Goal: Information Seeking & Learning: Learn about a topic

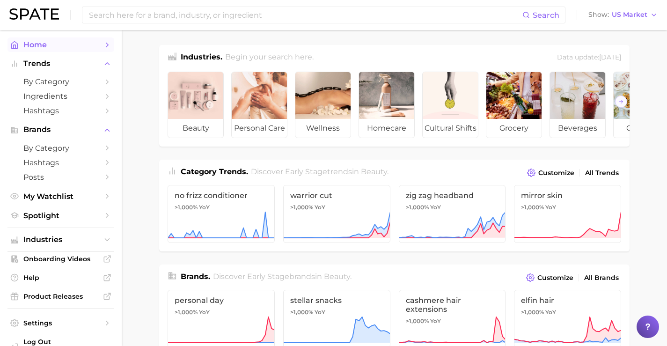
click at [103, 43] on icon "Sidebar" at bounding box center [107, 45] width 8 height 8
click at [204, 16] on input at bounding box center [305, 15] width 434 height 16
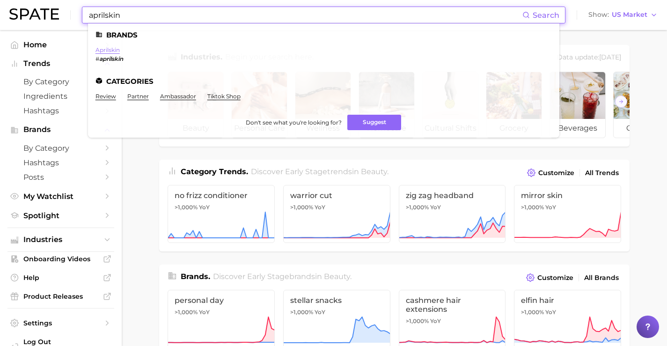
type input "aprilskin"
click at [113, 52] on link "aprilskin" at bounding box center [107, 49] width 24 height 7
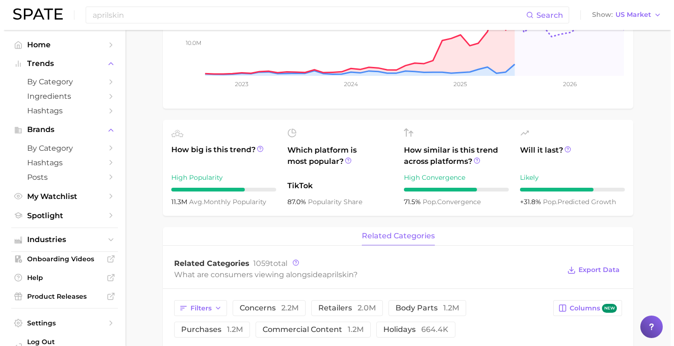
scroll to position [374, 0]
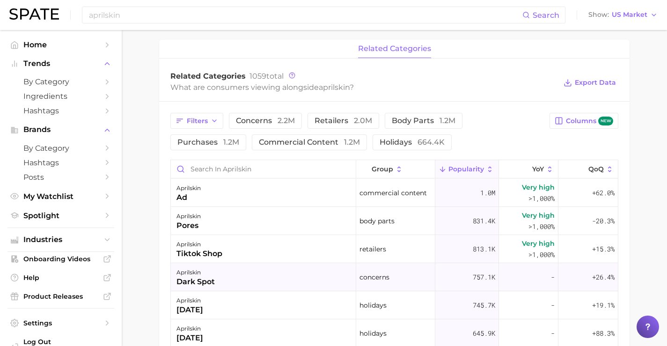
click at [199, 282] on div "dark spot" at bounding box center [195, 281] width 38 height 11
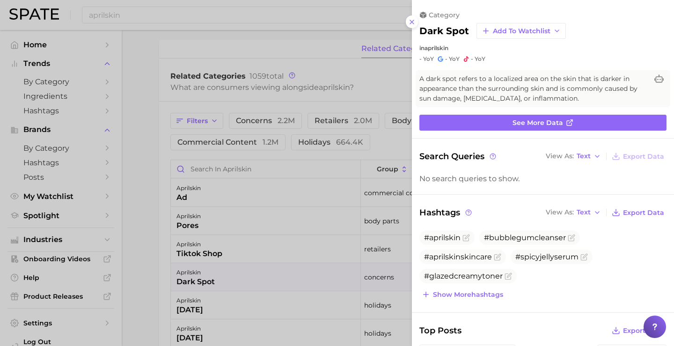
scroll to position [0, 0]
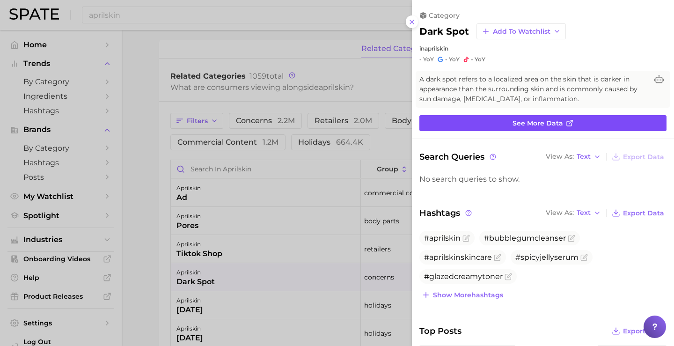
click at [502, 128] on link "See more data" at bounding box center [542, 123] width 247 height 16
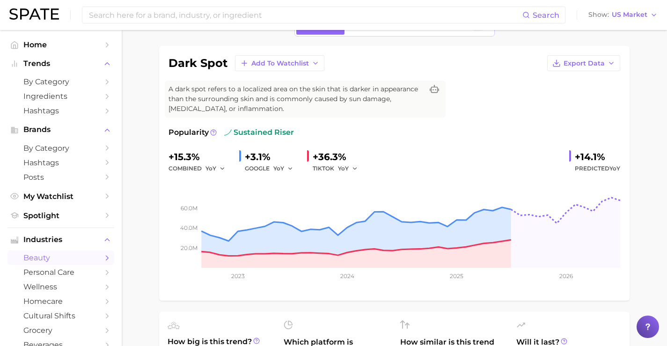
scroll to position [47, 0]
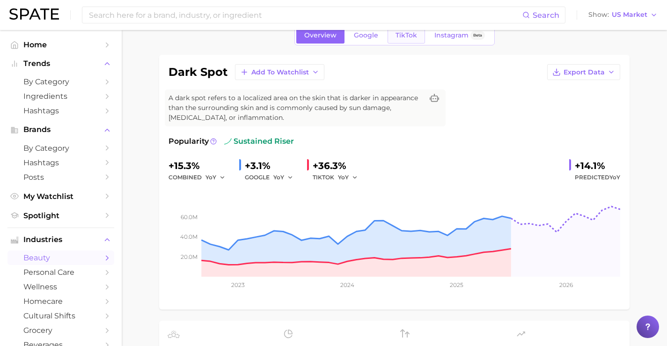
click at [415, 38] on span "TikTok" at bounding box center [406, 35] width 22 height 8
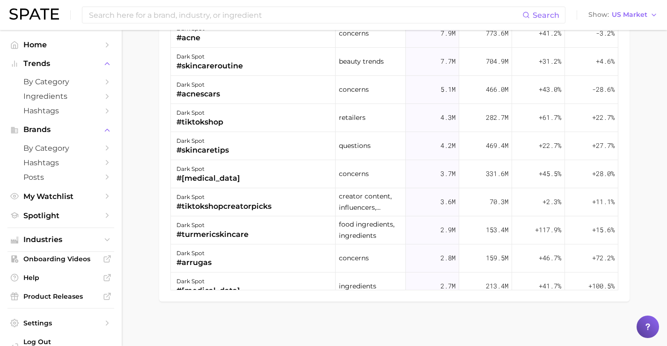
scroll to position [945, 0]
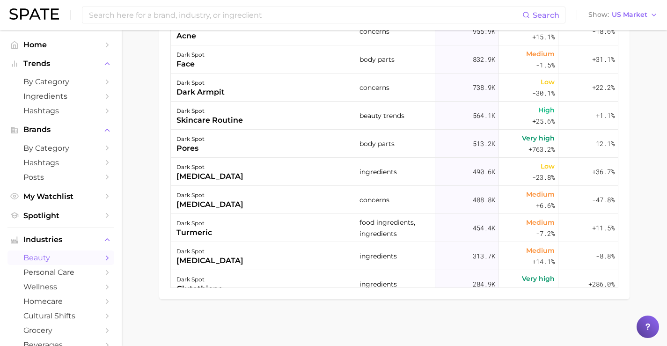
scroll to position [47, 0]
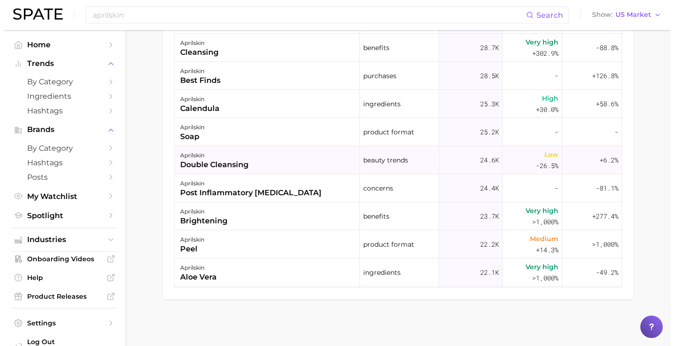
scroll to position [1264, 0]
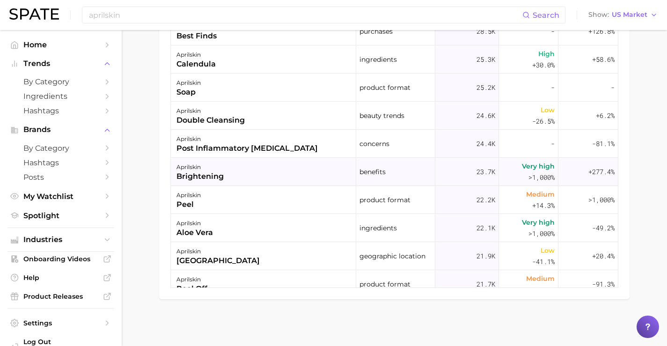
click at [302, 171] on div "aprilskin brightening" at bounding box center [263, 172] width 185 height 28
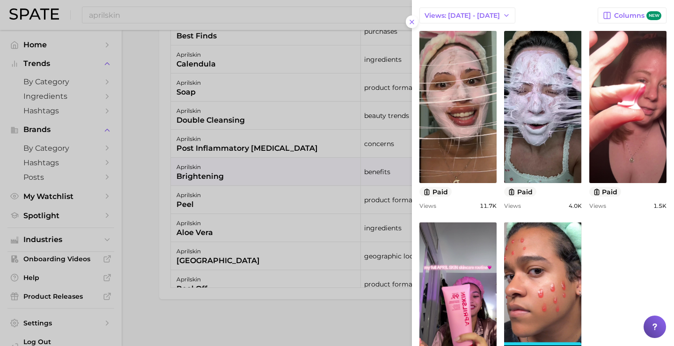
scroll to position [405, 0]
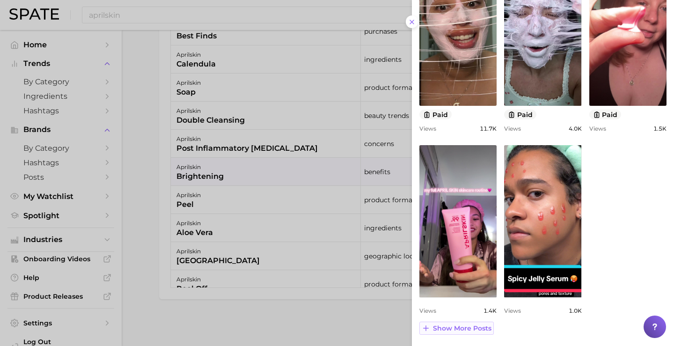
click at [475, 332] on span "Show more posts" at bounding box center [462, 328] width 58 height 8
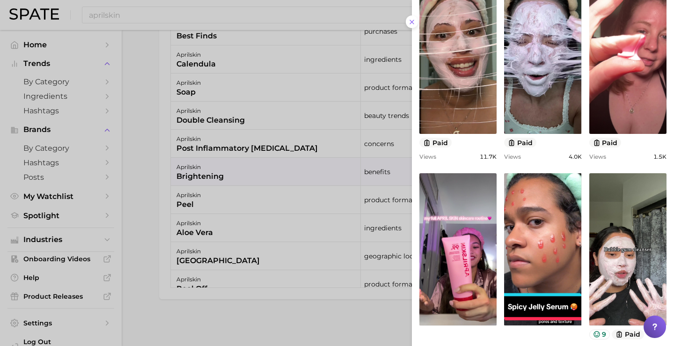
scroll to position [376, 0]
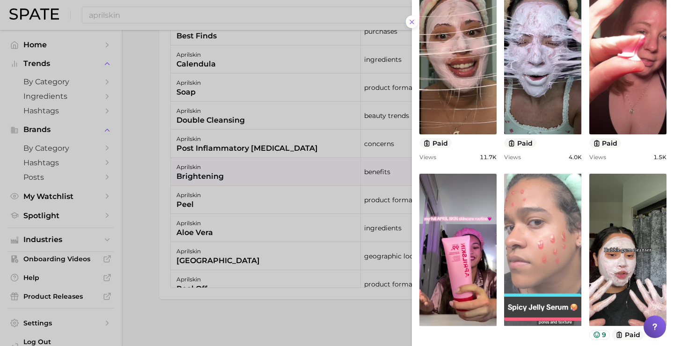
click at [529, 213] on link "view post on TikTok" at bounding box center [542, 250] width 77 height 152
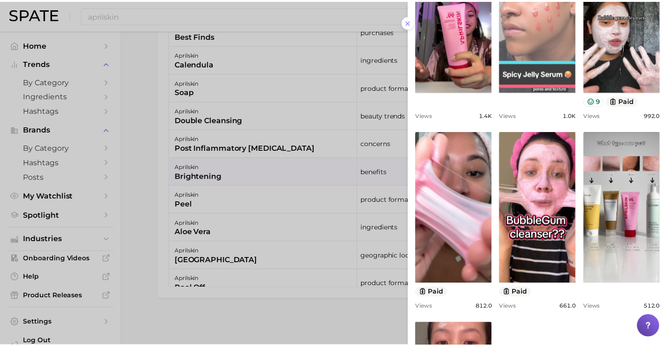
scroll to position [797, 0]
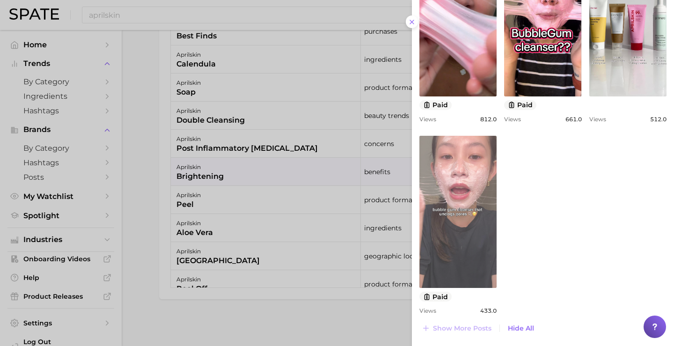
click at [422, 197] on link "view post on TikTok" at bounding box center [457, 212] width 77 height 152
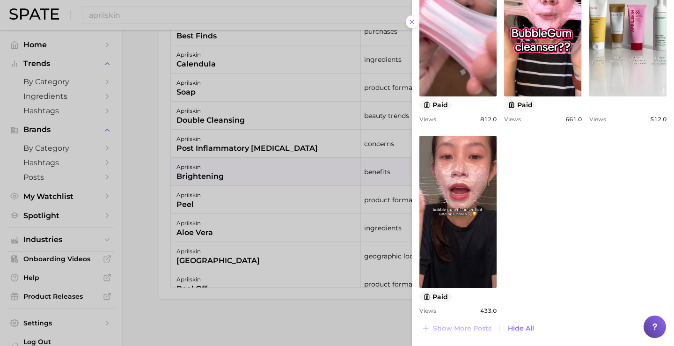
click at [300, 74] on div at bounding box center [337, 173] width 674 height 346
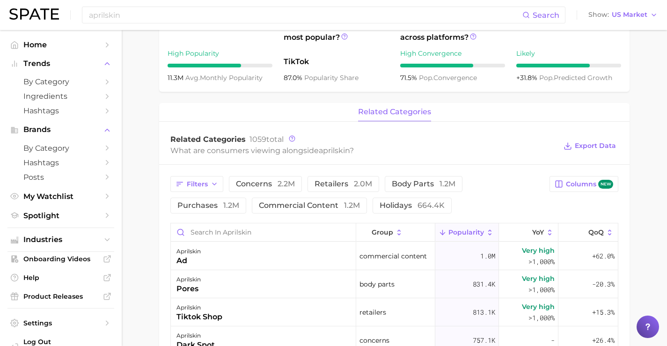
scroll to position [0, 0]
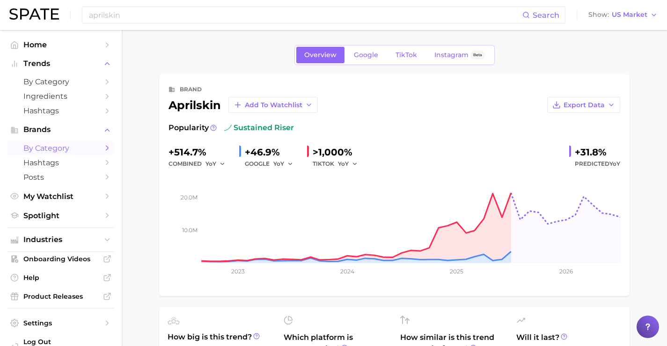
click at [102, 143] on link "by Category" at bounding box center [60, 148] width 107 height 15
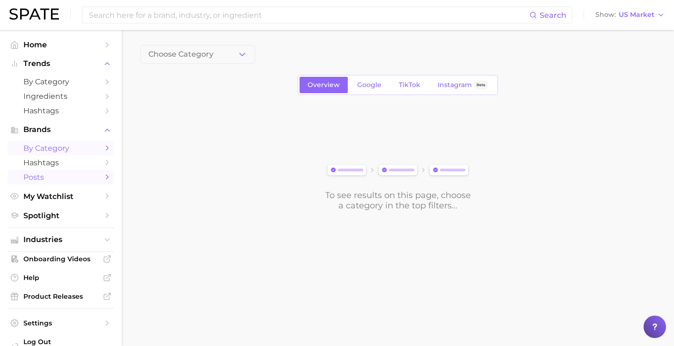
click at [103, 176] on icon "Sidebar" at bounding box center [107, 177] width 8 height 8
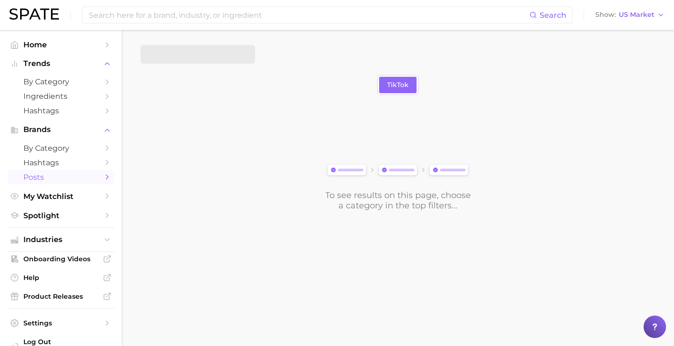
click at [103, 176] on icon "Sidebar" at bounding box center [107, 177] width 8 height 8
click at [242, 55] on polyline "button" at bounding box center [242, 54] width 5 height 2
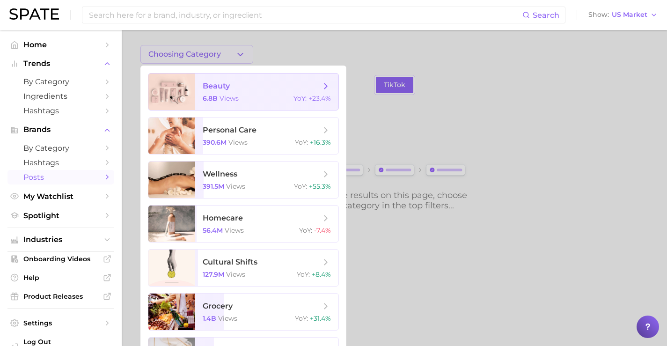
click at [242, 79] on span "beauty 6.8b views YoY : +23.4%" at bounding box center [266, 91] width 143 height 37
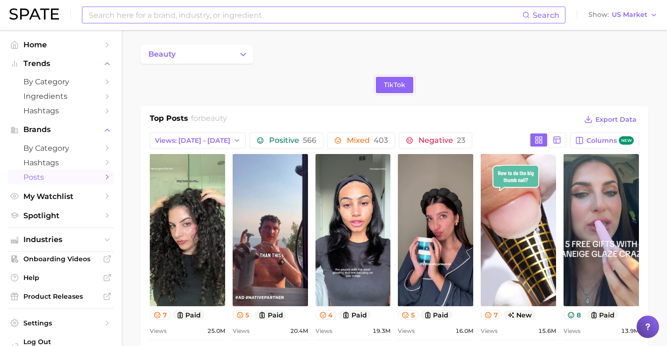
click at [183, 7] on input at bounding box center [305, 15] width 434 height 16
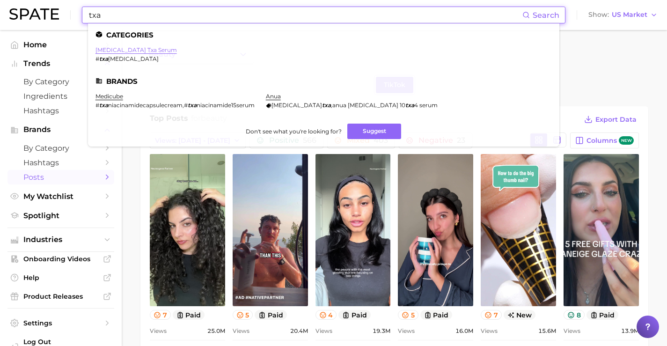
type input "txa"
click at [137, 50] on link "[MEDICAL_DATA] txa serum" at bounding box center [135, 49] width 81 height 7
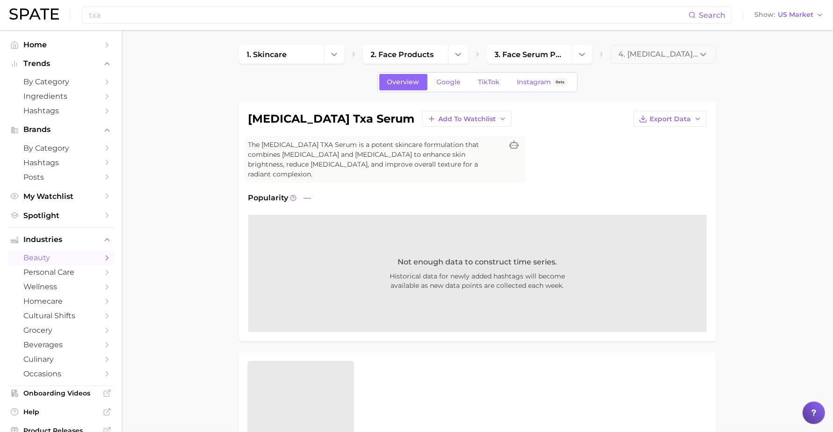
click at [359, 259] on div "Not enough data to construct time series. Historical data for newly added hasht…" at bounding box center [477, 273] width 459 height 117
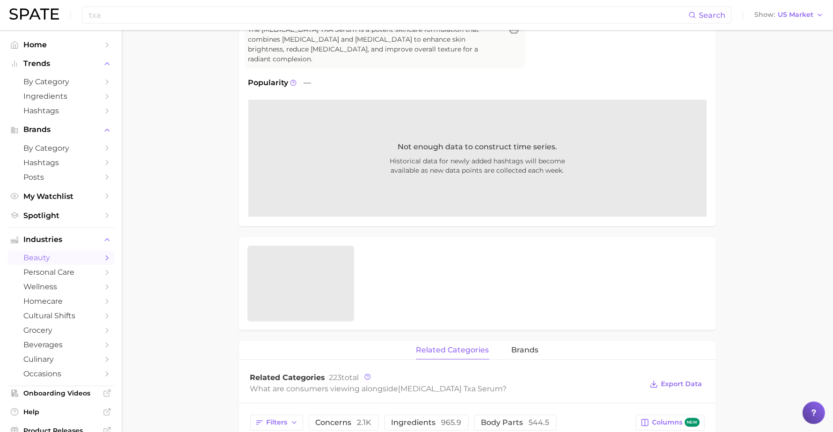
scroll to position [234, 0]
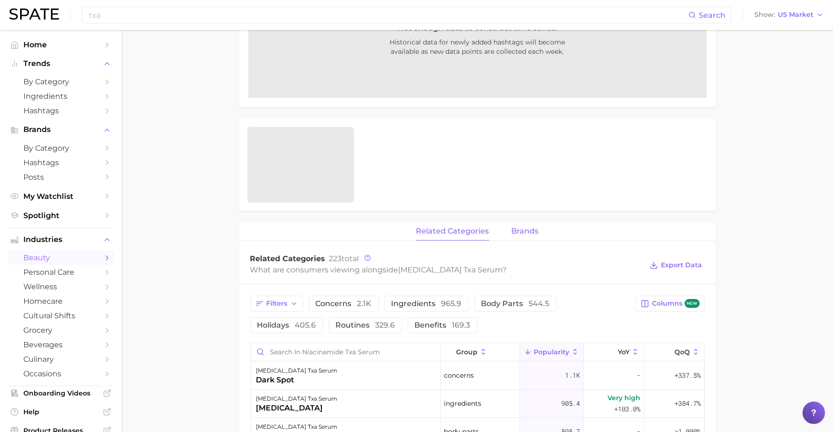
click at [537, 227] on span "brands" at bounding box center [525, 231] width 27 height 8
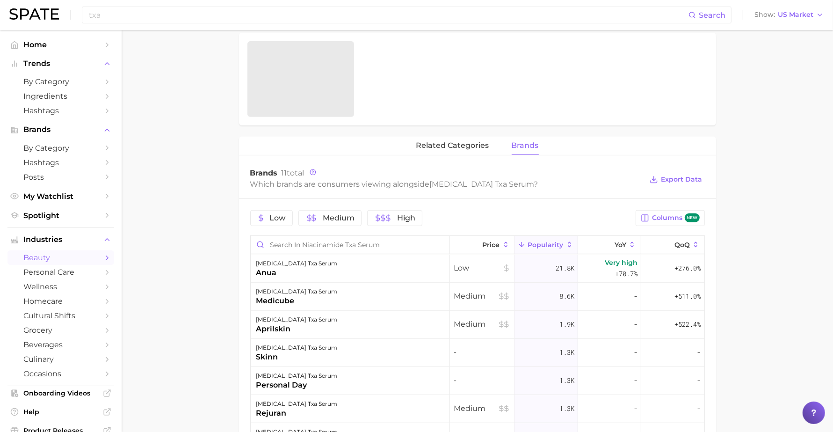
scroll to position [351, 0]
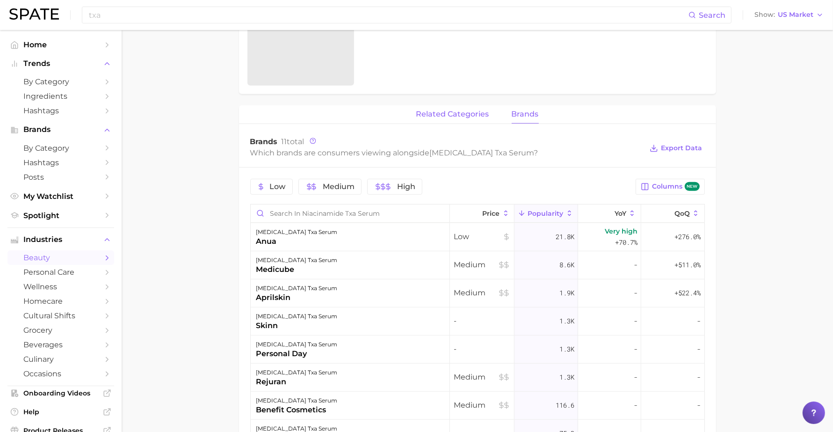
click at [446, 110] on span "related categories" at bounding box center [452, 114] width 73 height 8
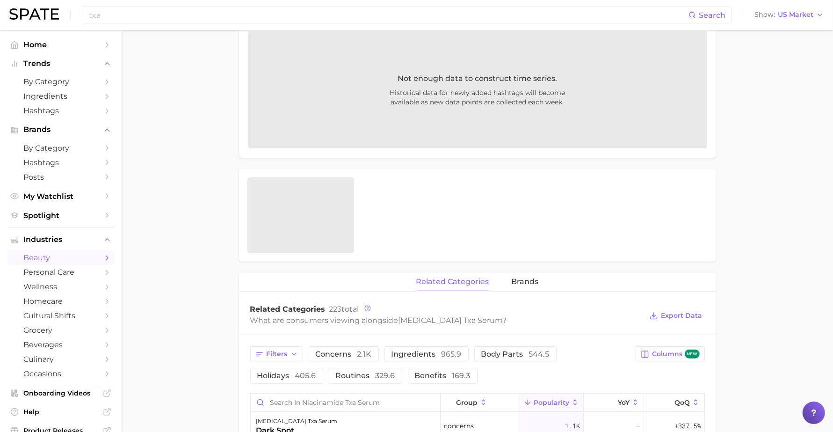
scroll to position [0, 0]
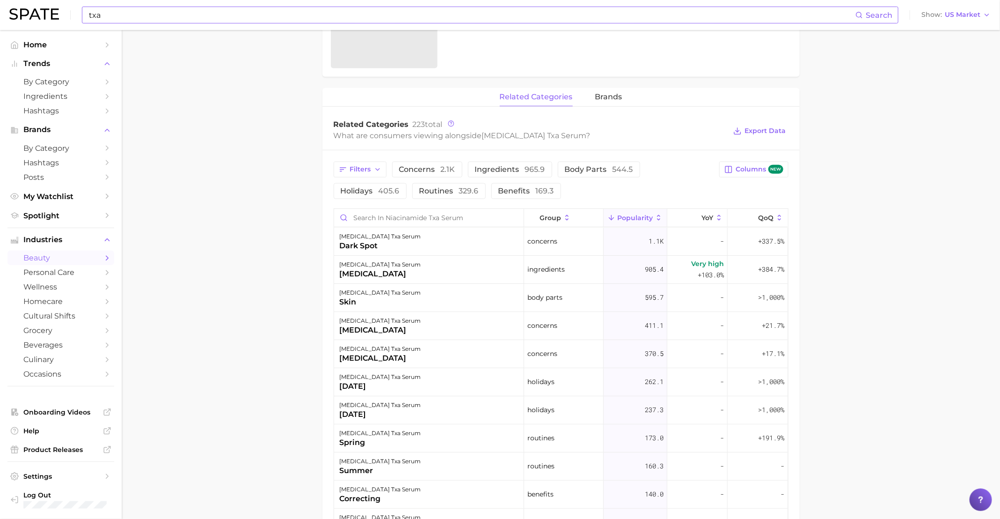
scroll to position [421, 0]
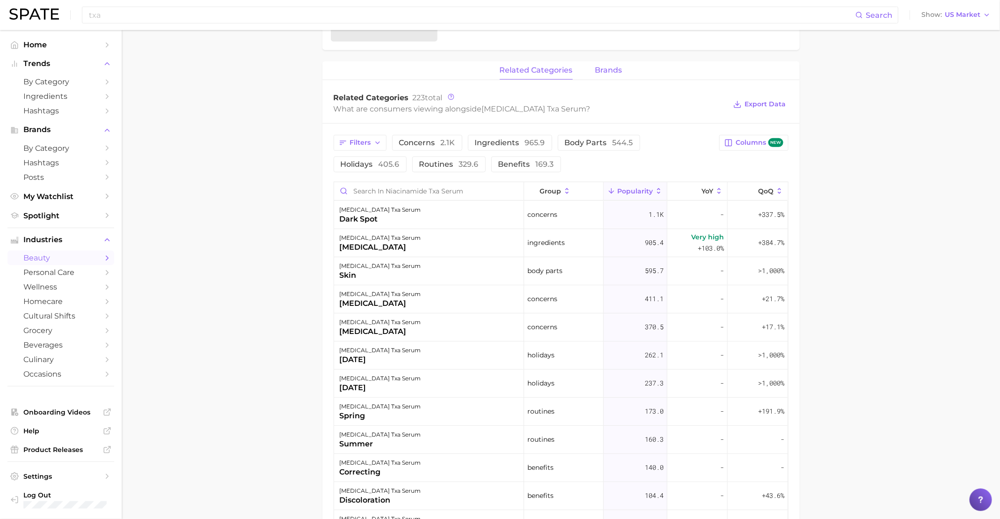
click at [611, 57] on div "[MEDICAL_DATA] txa serum Add to Watchlist Export Data The [MEDICAL_DATA] TXA Se…" at bounding box center [560, 195] width 477 height 1031
click at [612, 67] on button "brands" at bounding box center [608, 70] width 27 height 18
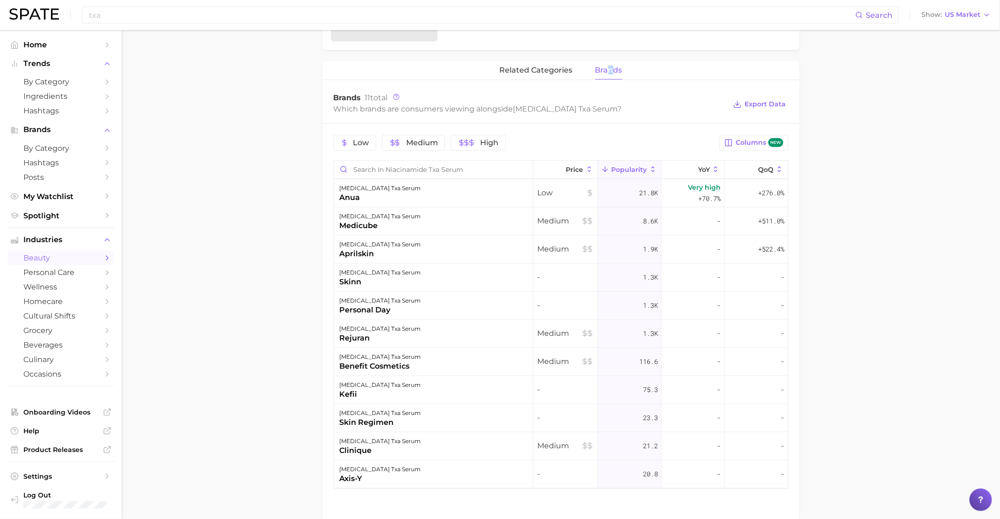
click at [608, 66] on span "brands" at bounding box center [608, 70] width 27 height 8
click at [606, 66] on span "brands" at bounding box center [608, 70] width 27 height 8
click at [673, 150] on main "1. skincare 2. face products 3. face serum products 4. [MEDICAL_DATA] txa serum…" at bounding box center [561, 88] width 878 height 958
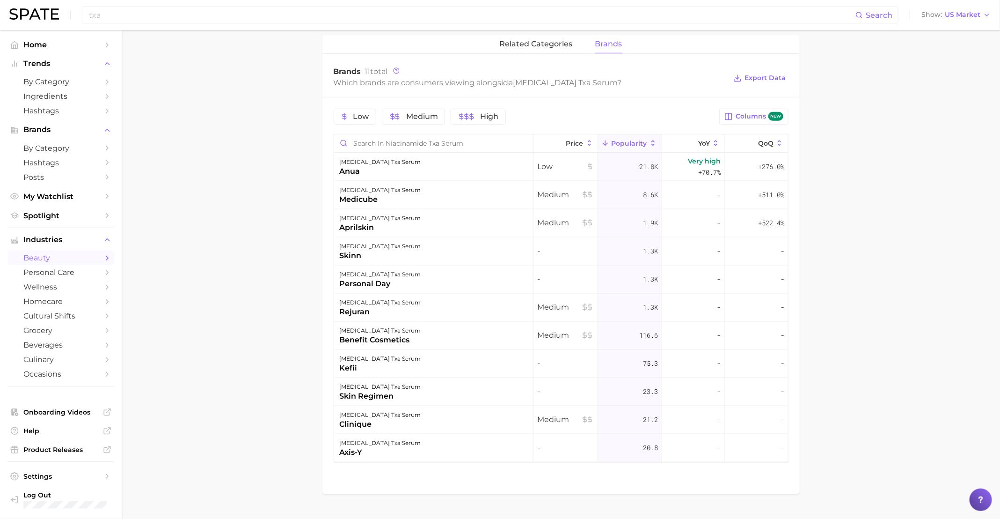
scroll to position [395, 0]
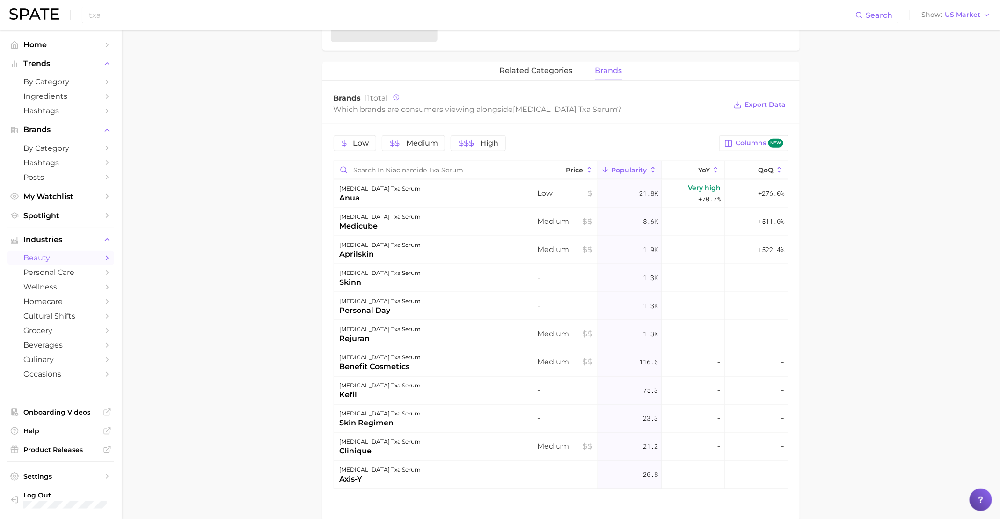
click at [230, 208] on main "1. skincare 2. face products 3. face serum products 4. [MEDICAL_DATA] txa serum…" at bounding box center [561, 101] width 878 height 932
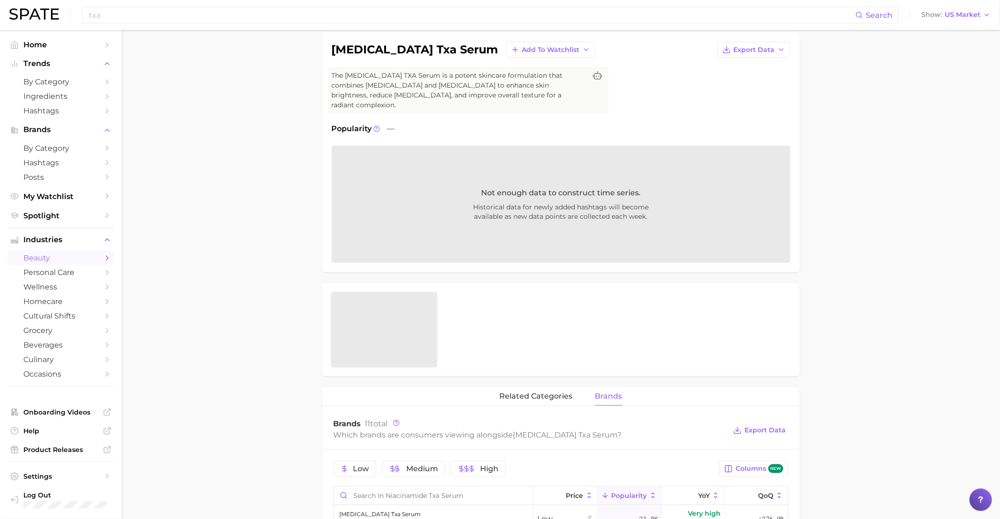
scroll to position [0, 0]
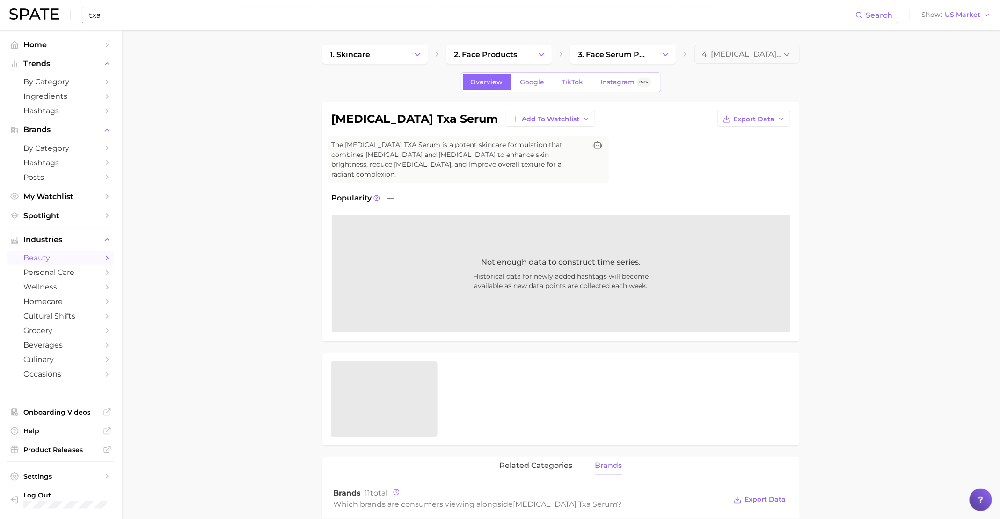
click at [325, 18] on input "txa" at bounding box center [471, 15] width 767 height 16
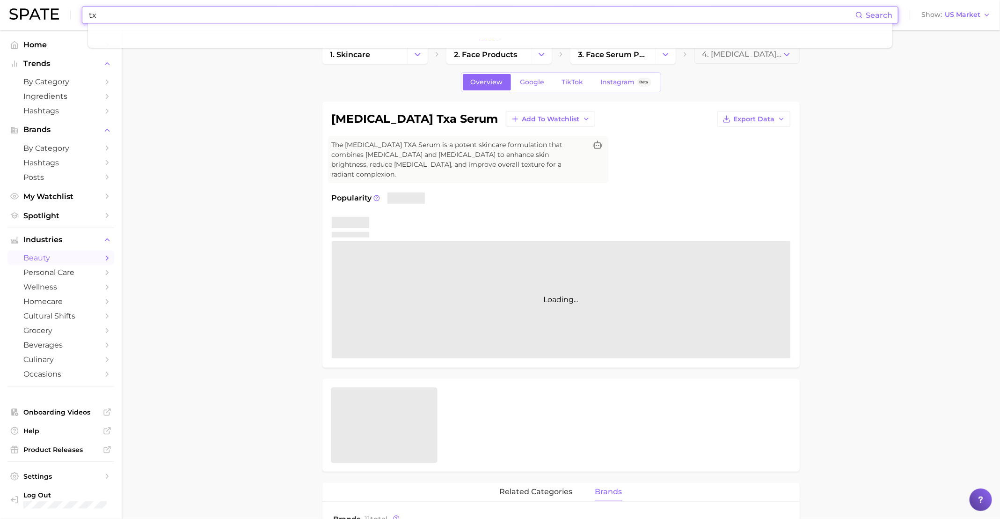
type input "t"
type input "dominas"
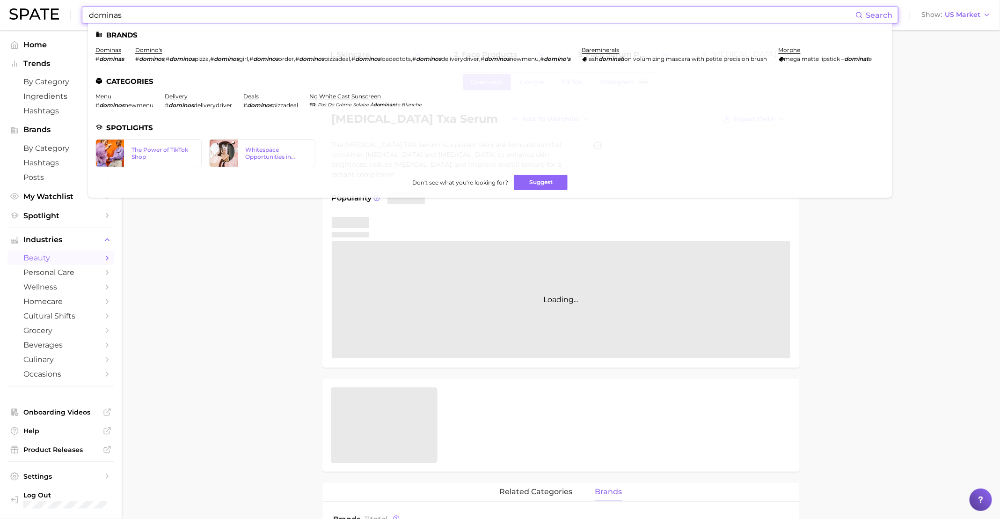
click at [100, 55] on em "dominas" at bounding box center [111, 58] width 25 height 7
click at [107, 51] on link "dominas" at bounding box center [108, 49] width 26 height 7
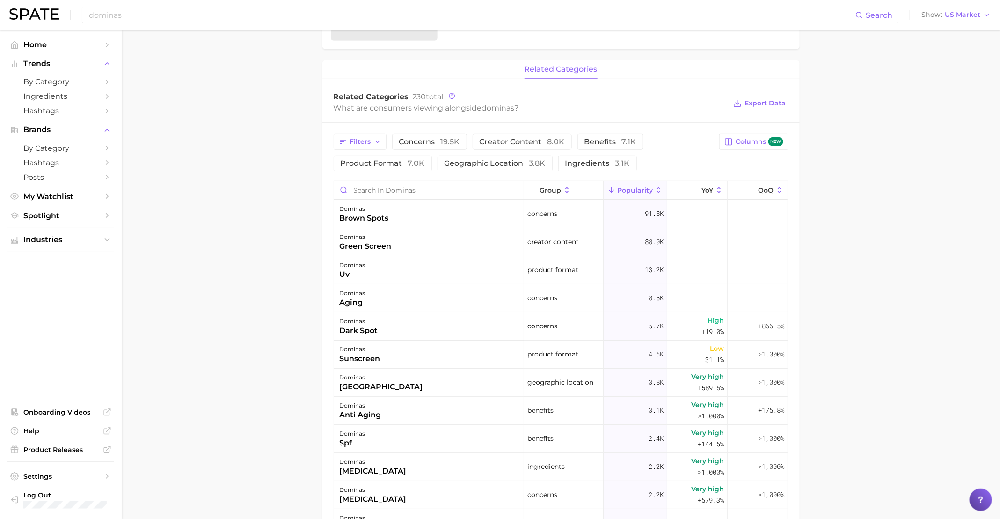
scroll to position [351, 0]
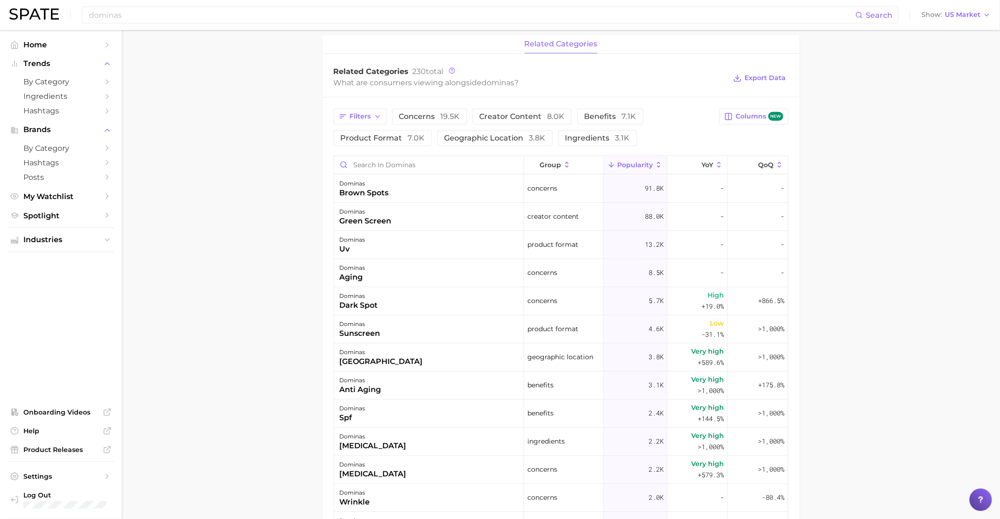
drag, startPoint x: 236, startPoint y: 142, endPoint x: 238, endPoint y: 120, distance: 22.5
click at [236, 142] on main "Overview Google TikTok Instagram Beta brand dominas Add to Watchlist Export Dat…" at bounding box center [561, 205] width 878 height 1053
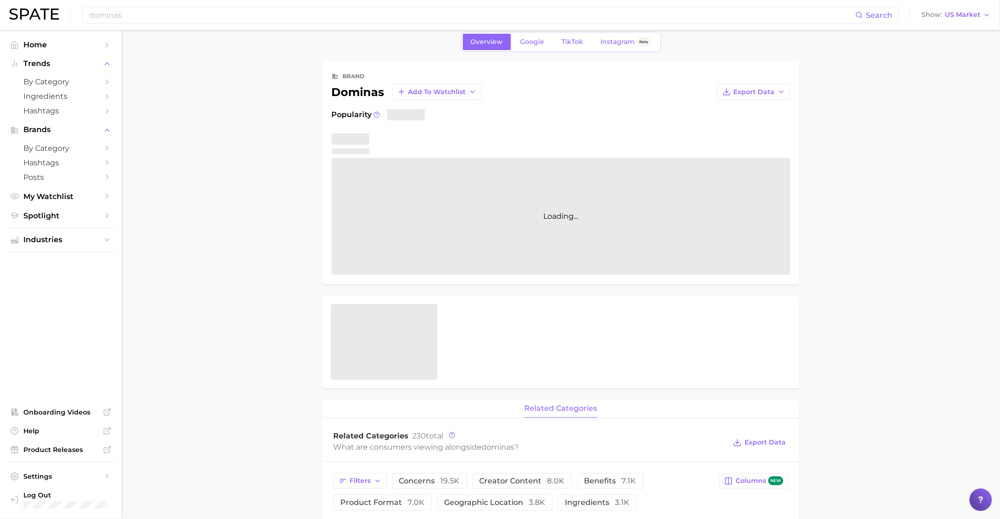
scroll to position [0, 0]
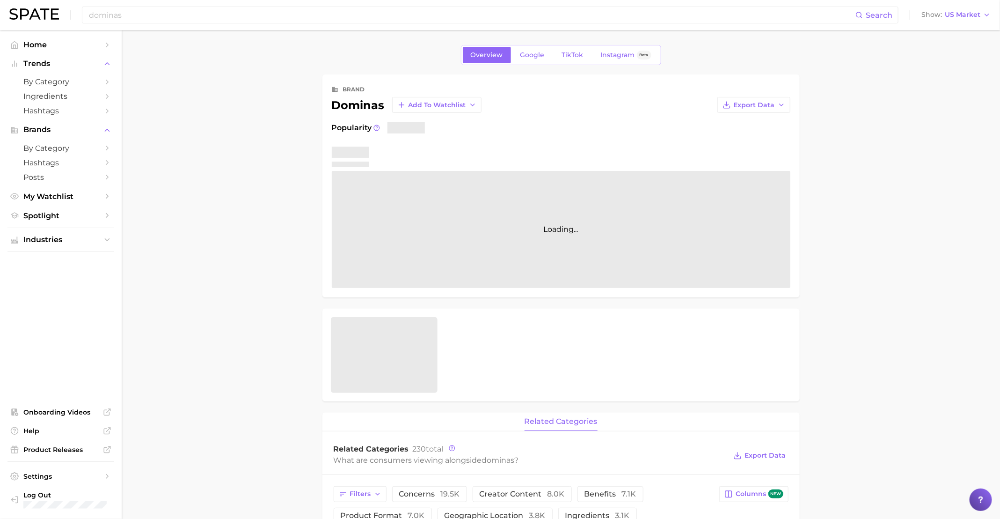
drag, startPoint x: 270, startPoint y: 283, endPoint x: 289, endPoint y: 283, distance: 19.7
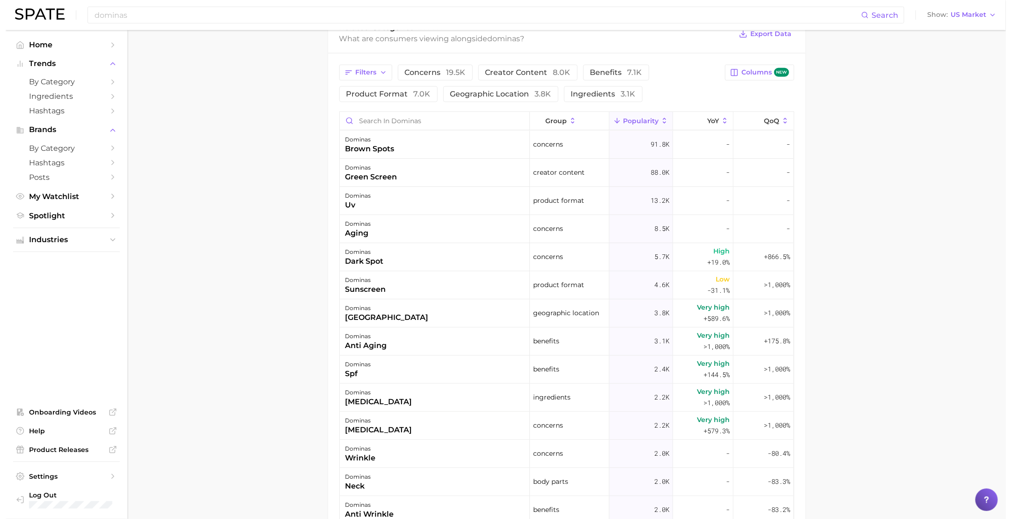
scroll to position [421, 0]
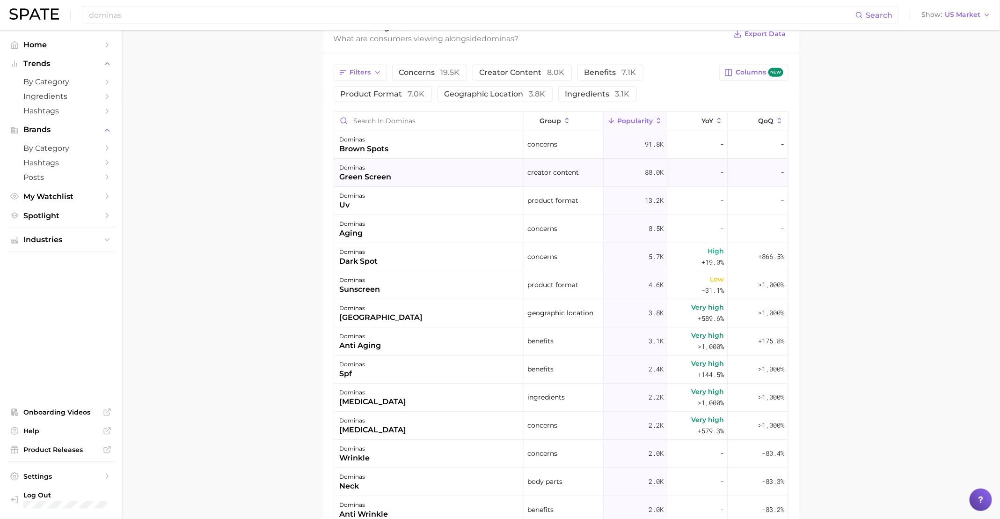
click at [361, 176] on div "green screen" at bounding box center [366, 176] width 52 height 11
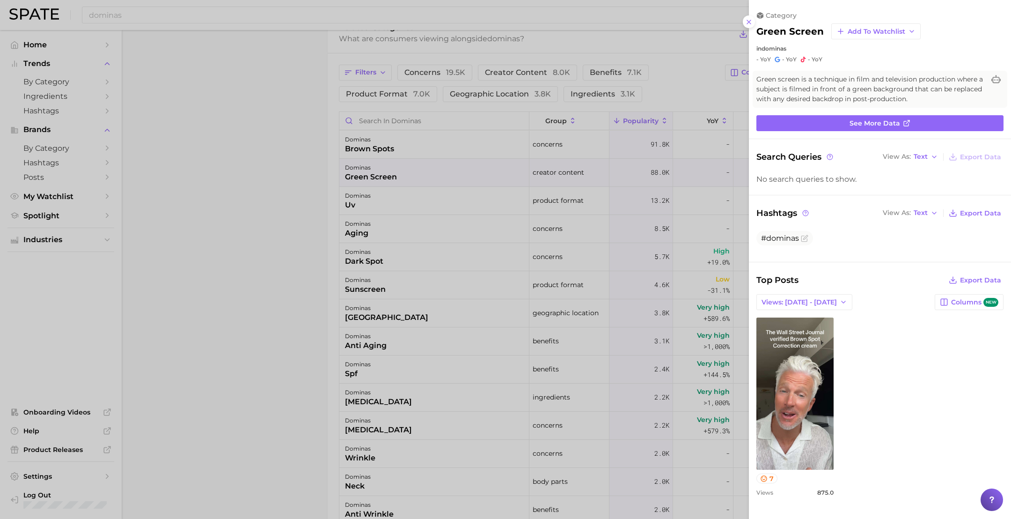
scroll to position [0, 0]
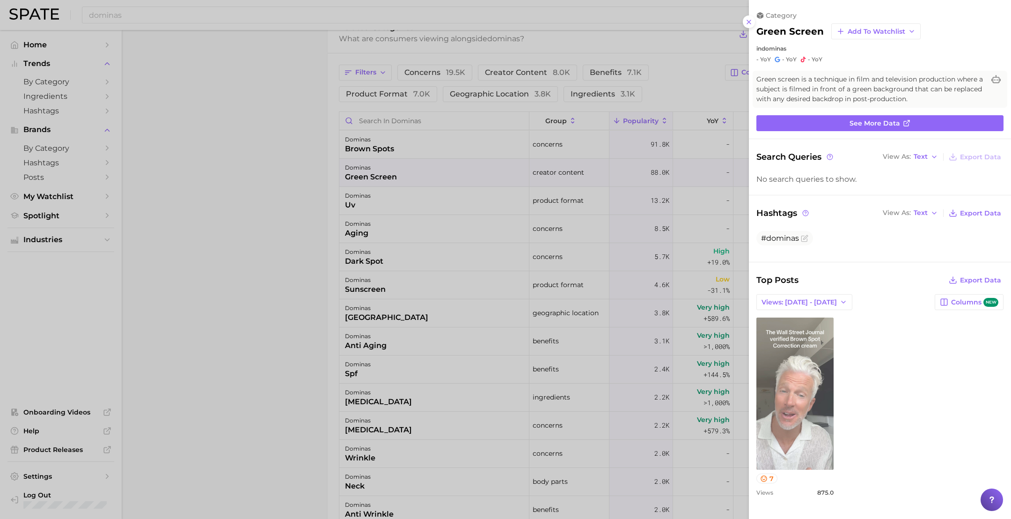
click at [673, 345] on link "view post on TikTok" at bounding box center [794, 393] width 77 height 152
